Goal: Information Seeking & Learning: Learn about a topic

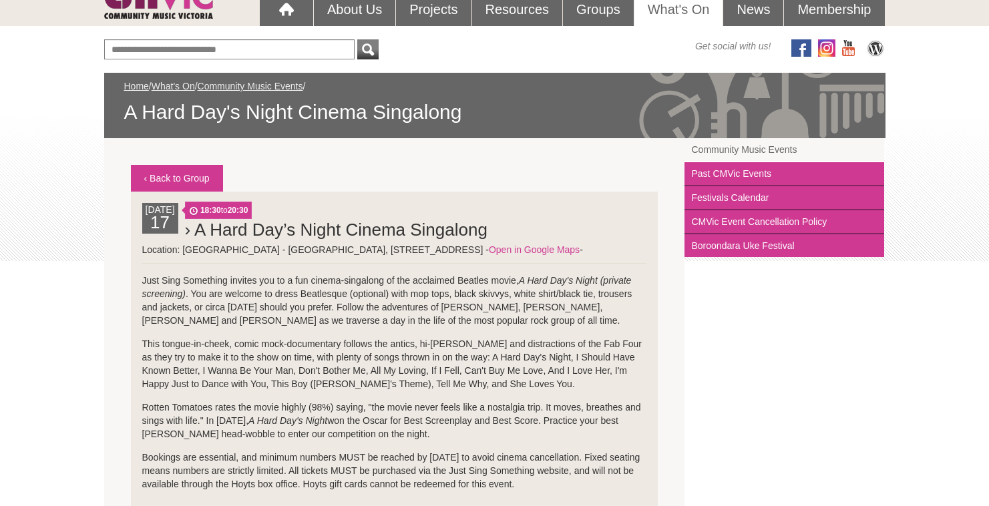
scroll to position [160, 0]
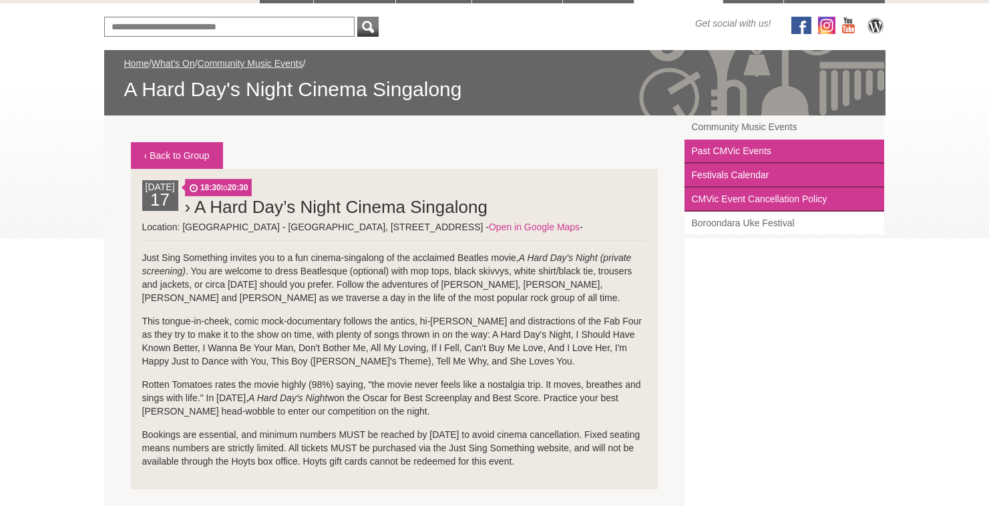
click at [758, 220] on link "Boroondara Uke Festival" at bounding box center [785, 223] width 200 height 23
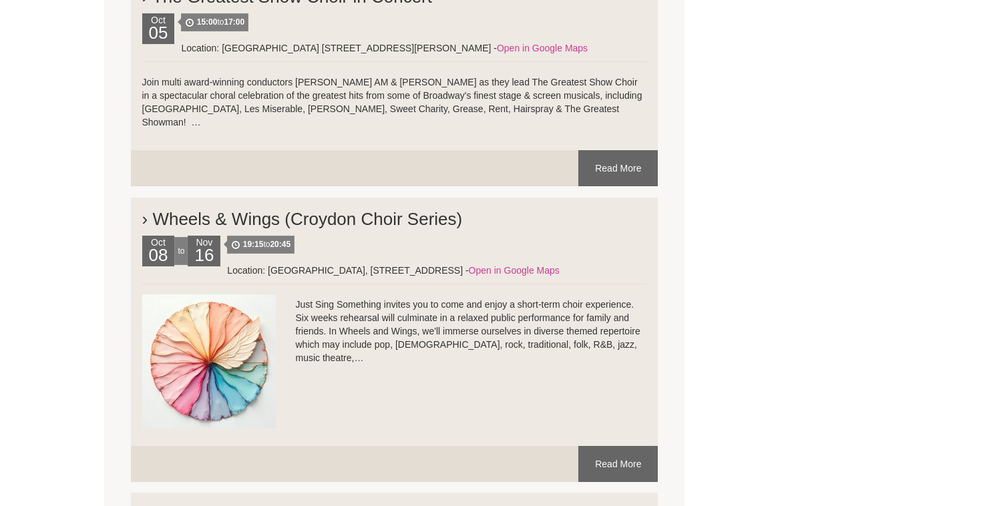
scroll to position [3073, 0]
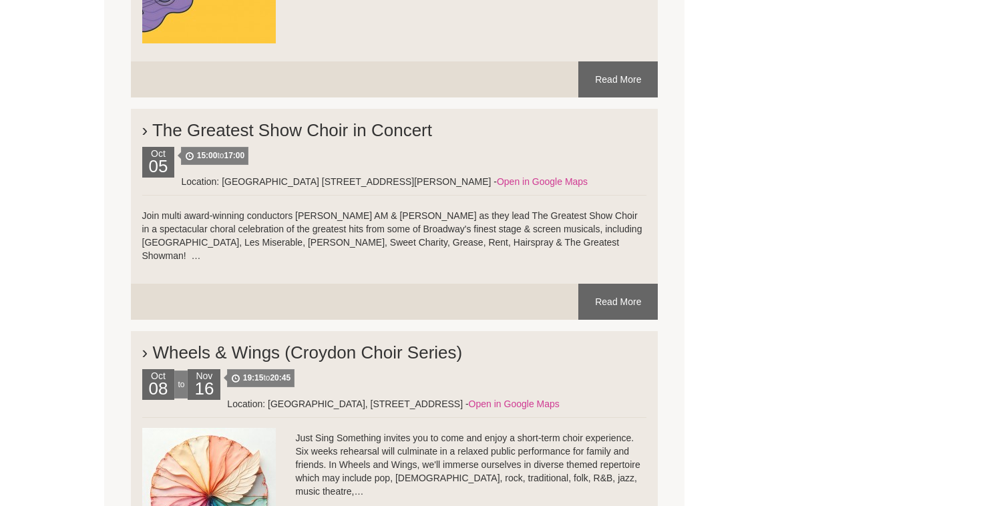
drag, startPoint x: 353, startPoint y: 379, endPoint x: 819, endPoint y: 285, distance: 475.1
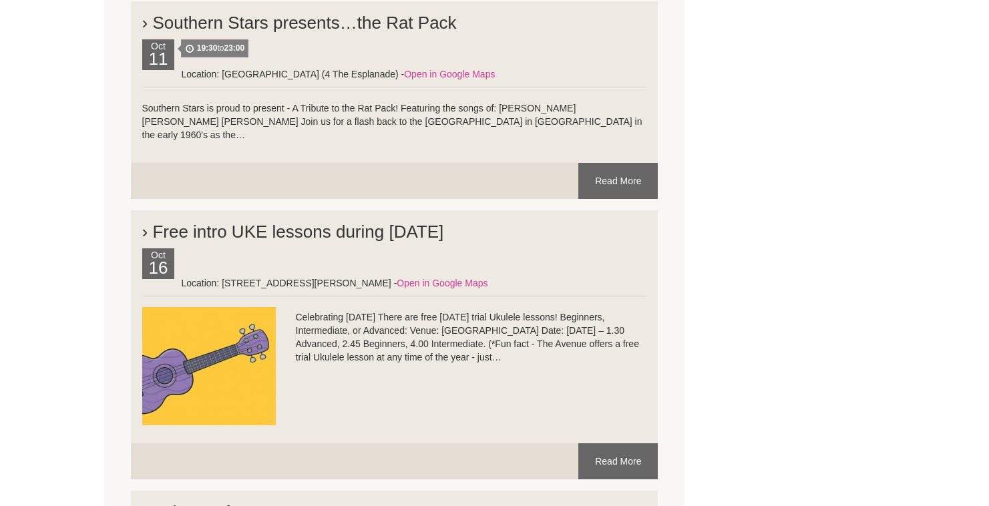
scroll to position [4008, 0]
click at [614, 443] on link "Read More" at bounding box center [618, 461] width 79 height 36
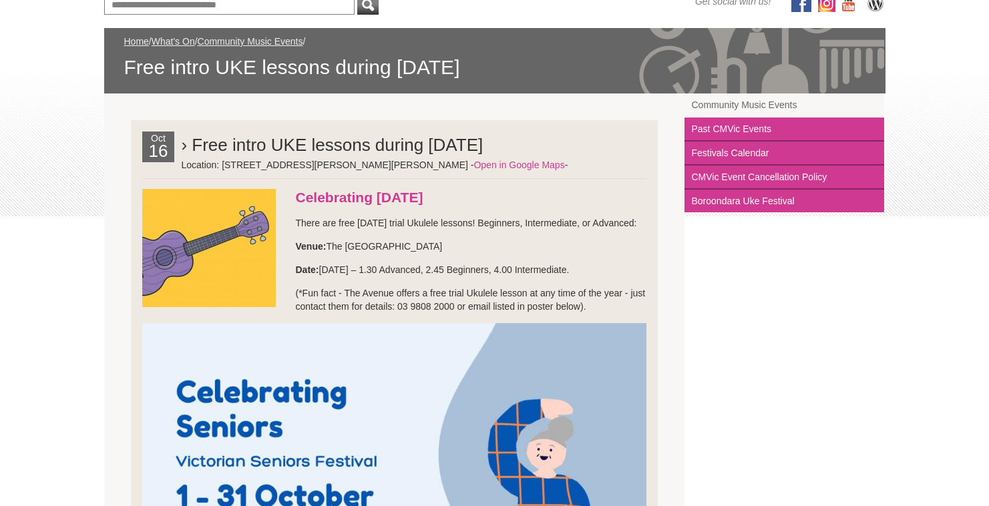
scroll to position [134, 0]
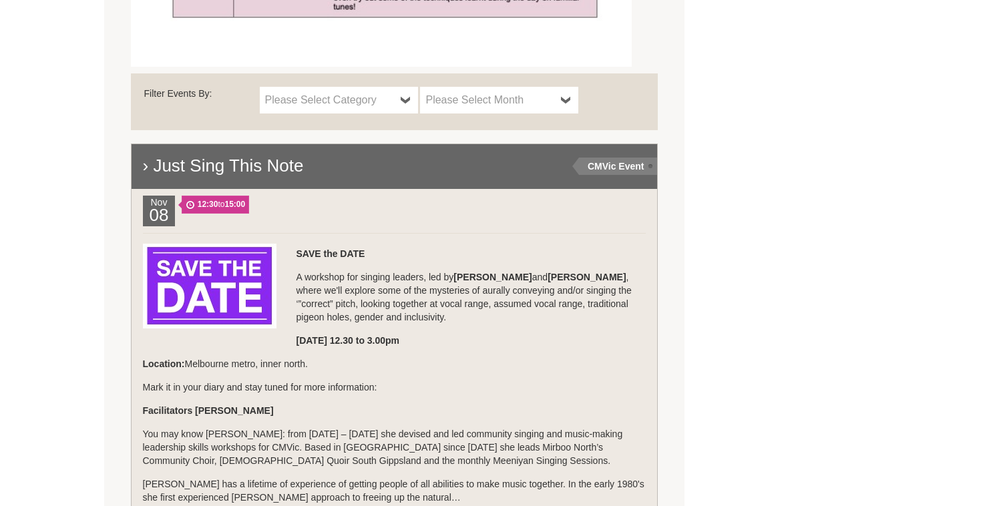
scroll to position [1402, 0]
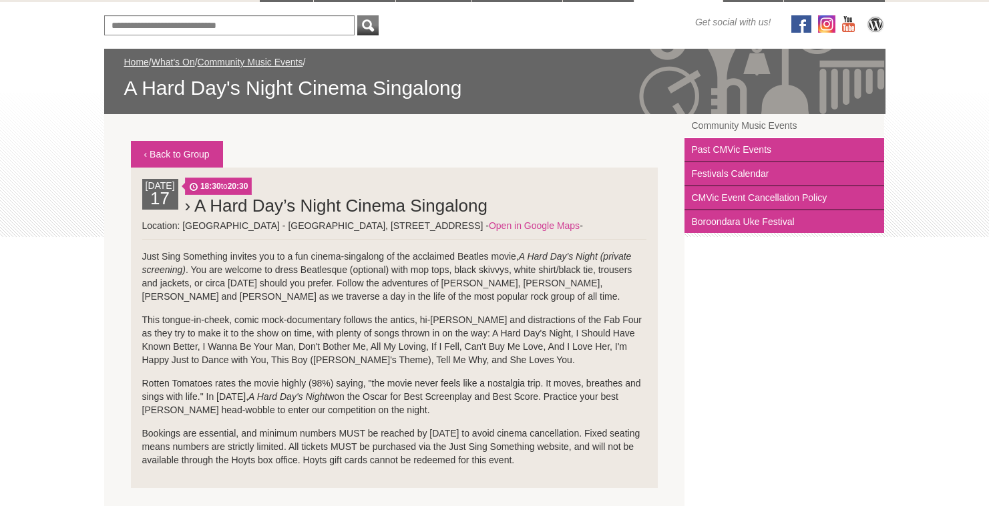
scroll to position [160, 0]
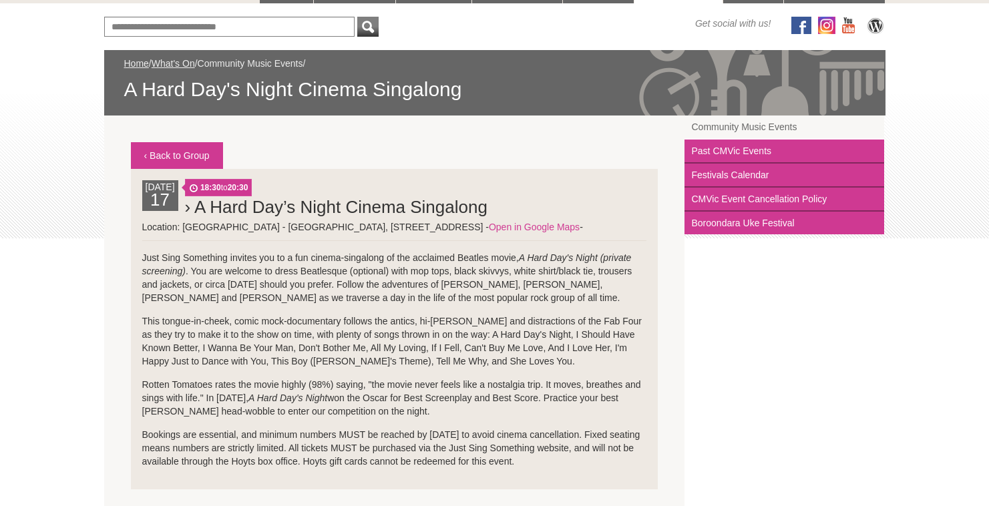
click at [222, 60] on link "Community Music Events" at bounding box center [251, 63] width 106 height 11
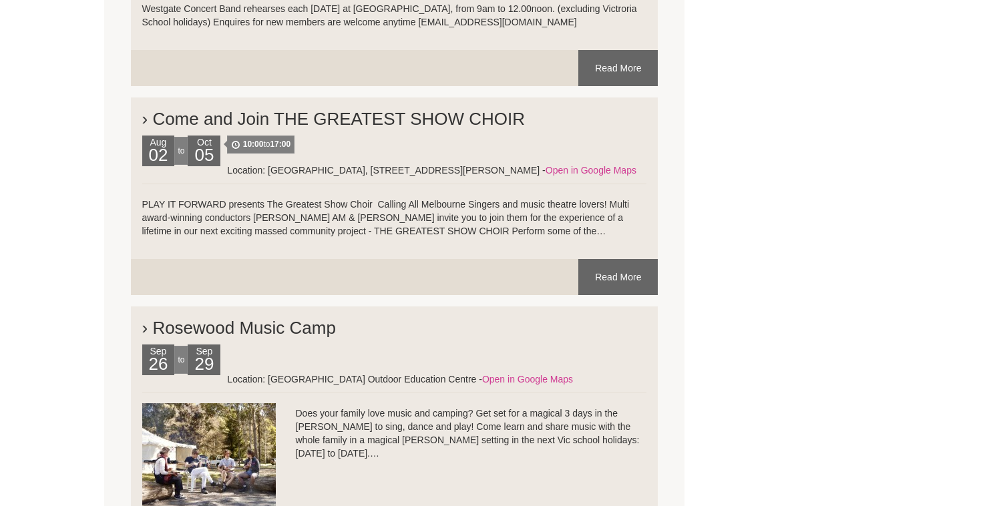
scroll to position [1804, 0]
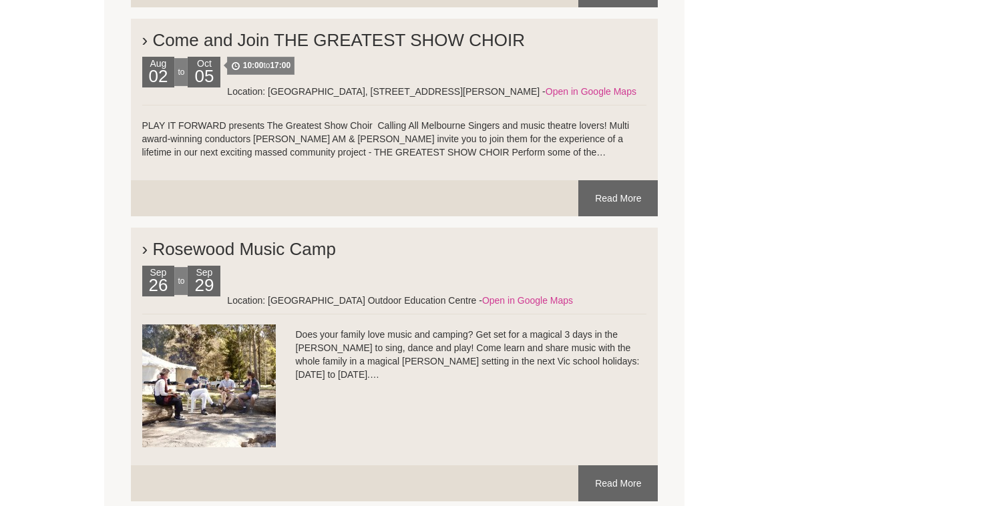
drag, startPoint x: 575, startPoint y: 194, endPoint x: 844, endPoint y: 181, distance: 269.6
drag, startPoint x: 844, startPoint y: 181, endPoint x: 811, endPoint y: 182, distance: 33.4
click at [811, 182] on div "Community Music [PERSON_NAME] supports participatory music making groups, indiv…" at bounding box center [495, 436] width 782 height 3929
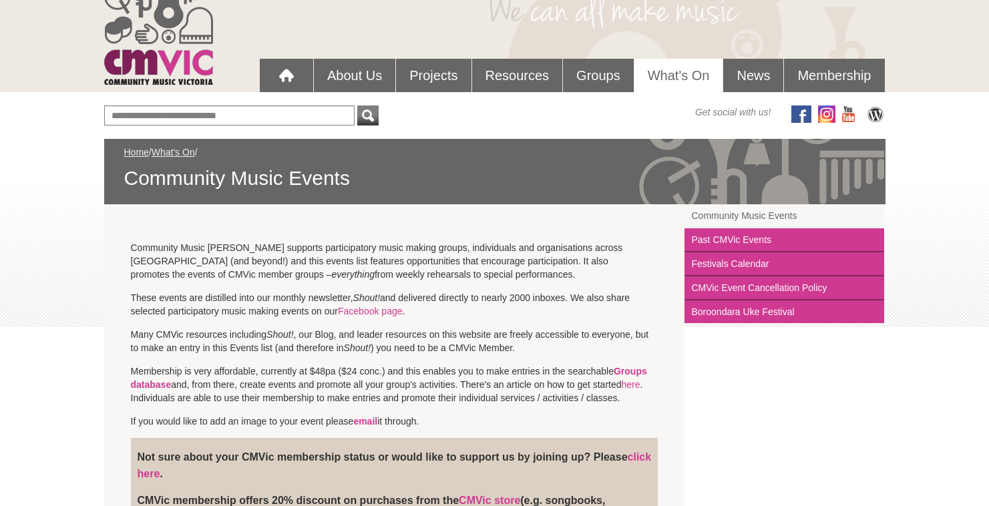
scroll to position [0, 0]
